Goal: Task Accomplishment & Management: Manage account settings

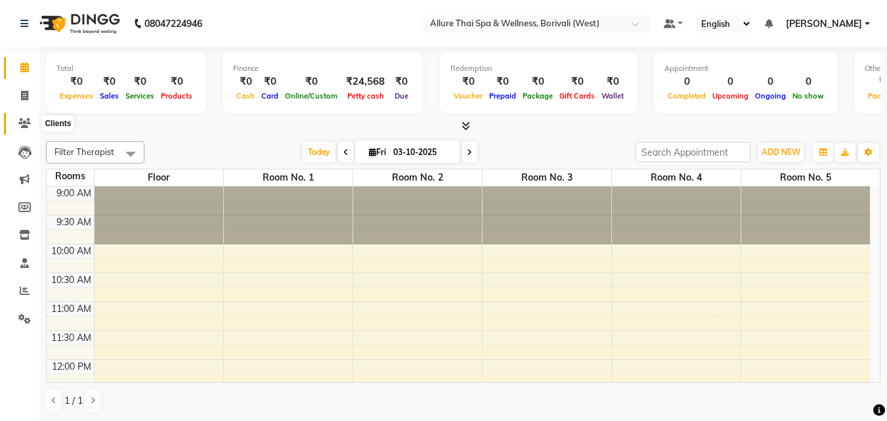
click at [18, 120] on span at bounding box center [24, 123] width 23 height 15
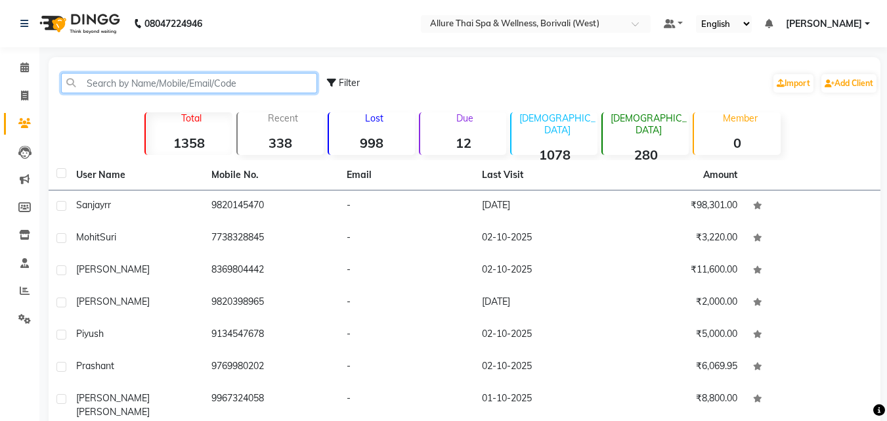
click at [116, 87] on input "text" at bounding box center [189, 83] width 256 height 20
paste input "[PHONE_NUMBER]"
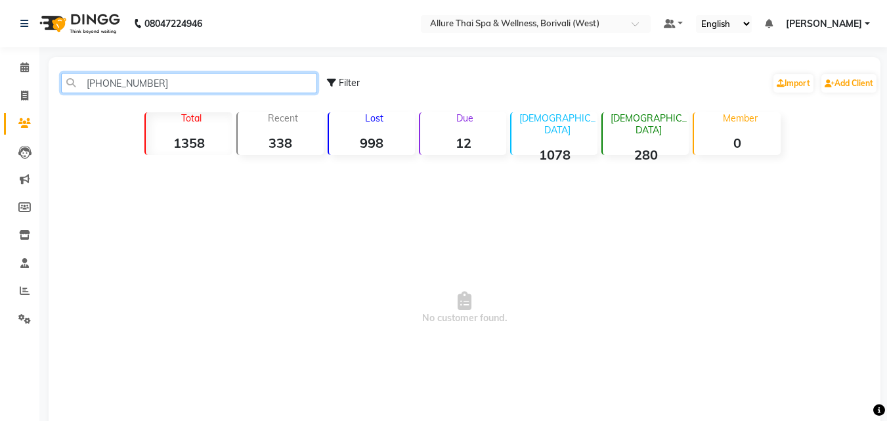
click at [144, 82] on input "[PHONE_NUMBER]" at bounding box center [189, 83] width 256 height 20
click at [117, 79] on input "[PHONE_NUMBER]" at bounding box center [189, 83] width 256 height 20
click at [105, 80] on input "[PHONE_NUMBER]" at bounding box center [189, 83] width 256 height 20
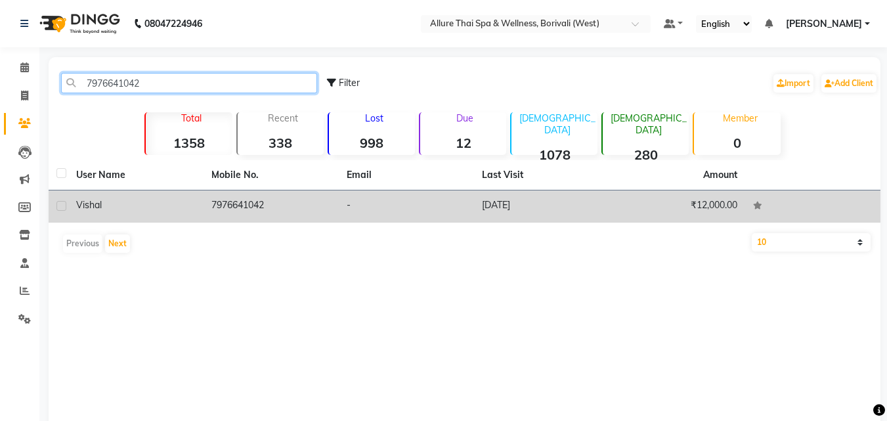
type input "7976641042"
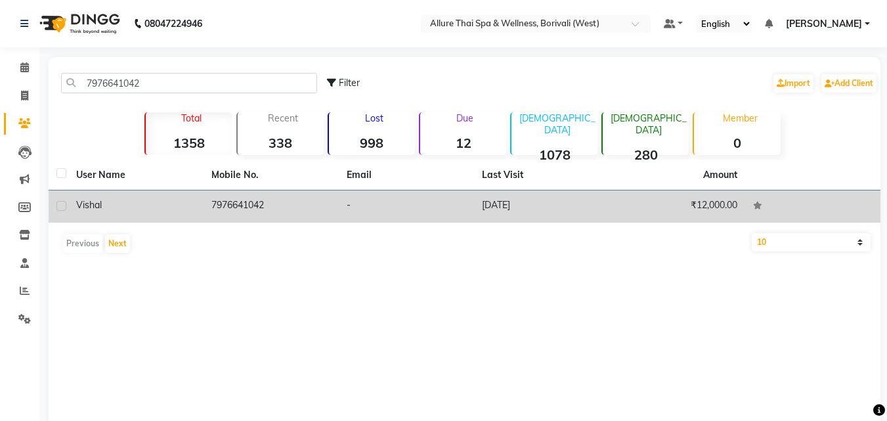
click at [517, 207] on td "[DATE]" at bounding box center [541, 206] width 135 height 32
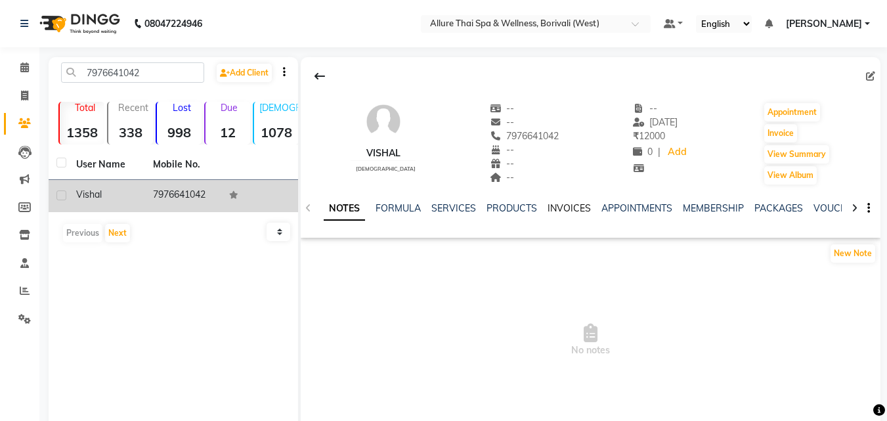
click at [558, 205] on link "INVOICES" at bounding box center [568, 208] width 43 height 12
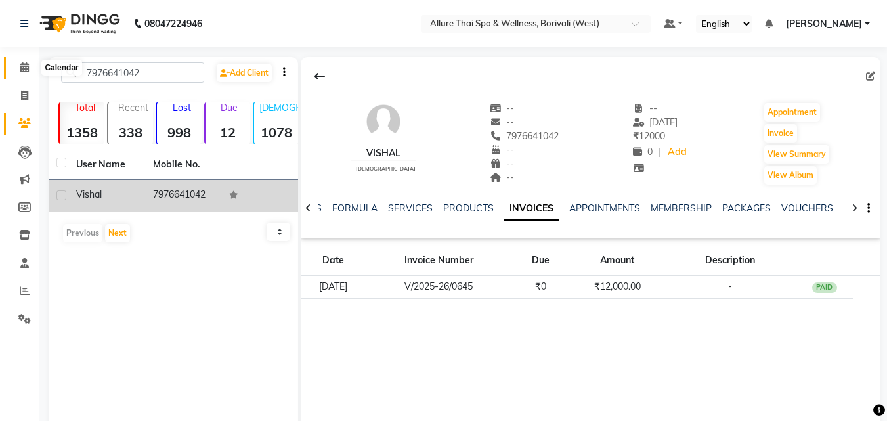
click at [26, 73] on span at bounding box center [24, 67] width 23 height 15
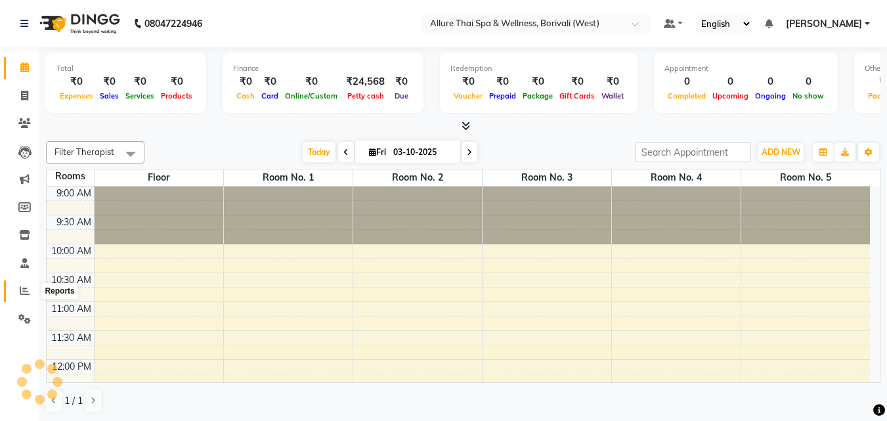
click at [28, 285] on span at bounding box center [24, 290] width 23 height 15
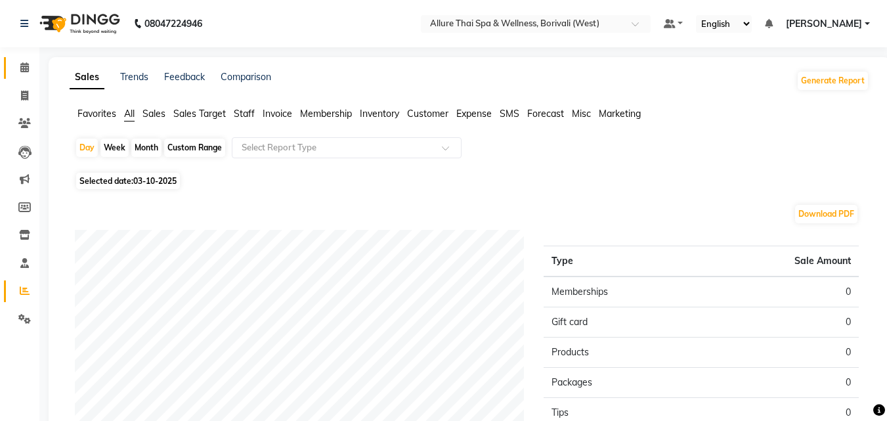
click at [18, 59] on link "Calendar" at bounding box center [19, 68] width 31 height 22
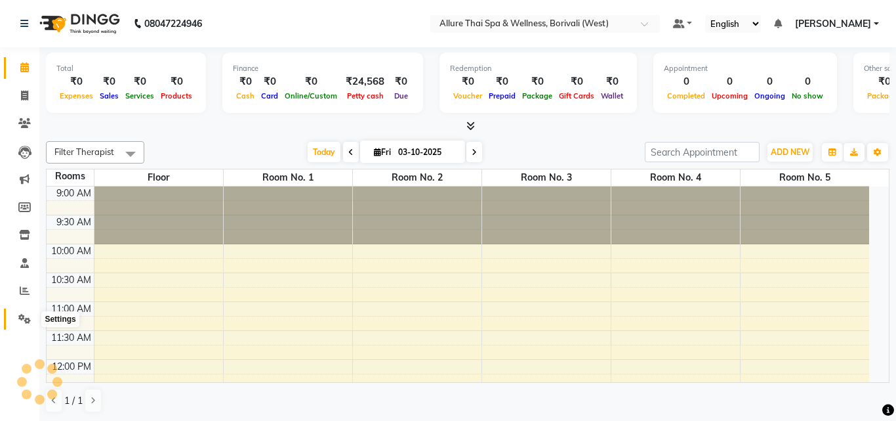
click at [28, 315] on icon at bounding box center [24, 319] width 12 height 10
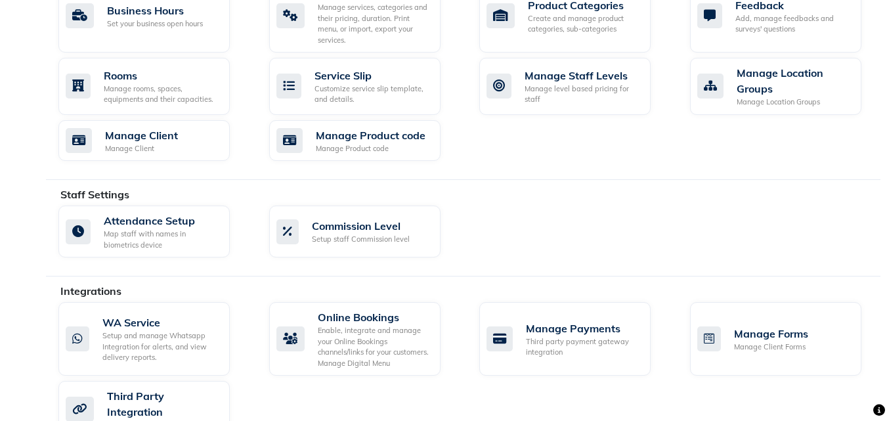
scroll to position [570, 0]
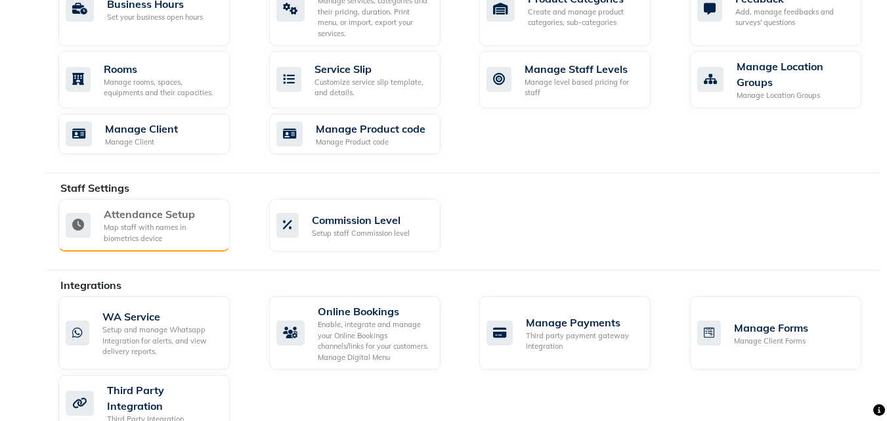
click at [192, 206] on div "Attendance Setup" at bounding box center [161, 214] width 115 height 16
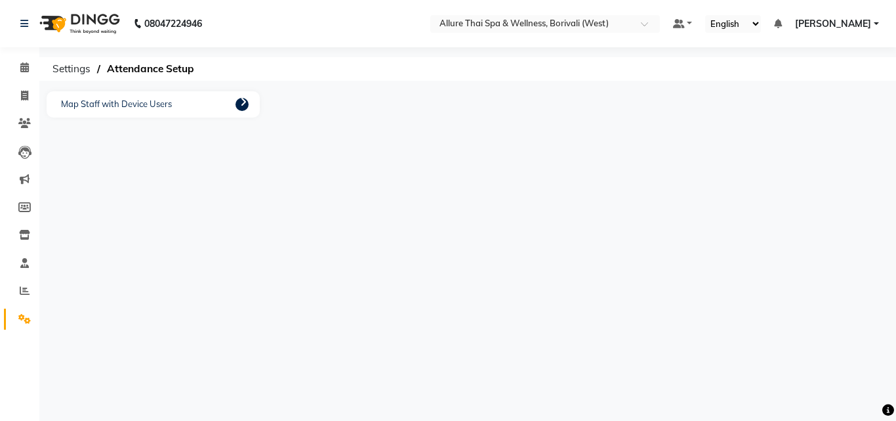
click at [237, 102] on link at bounding box center [242, 104] width 13 height 13
click at [242, 99] on icon at bounding box center [243, 101] width 7 height 10
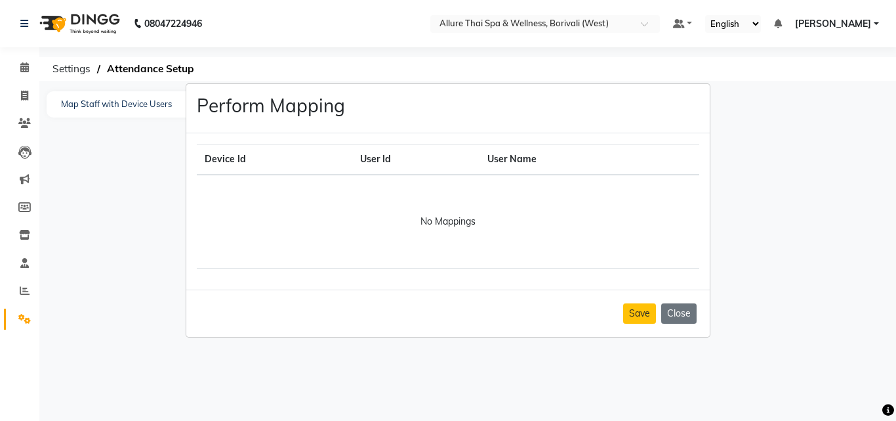
click at [384, 207] on div "No Mappings" at bounding box center [448, 221] width 487 height 77
